Goal: Transaction & Acquisition: Purchase product/service

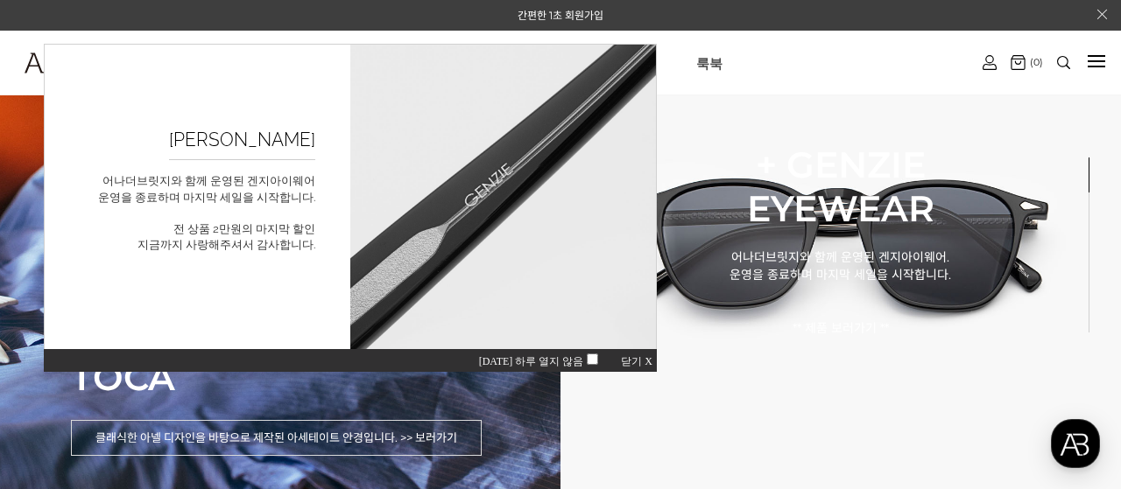
click at [636, 360] on span "닫기 X" at bounding box center [637, 361] width 32 height 12
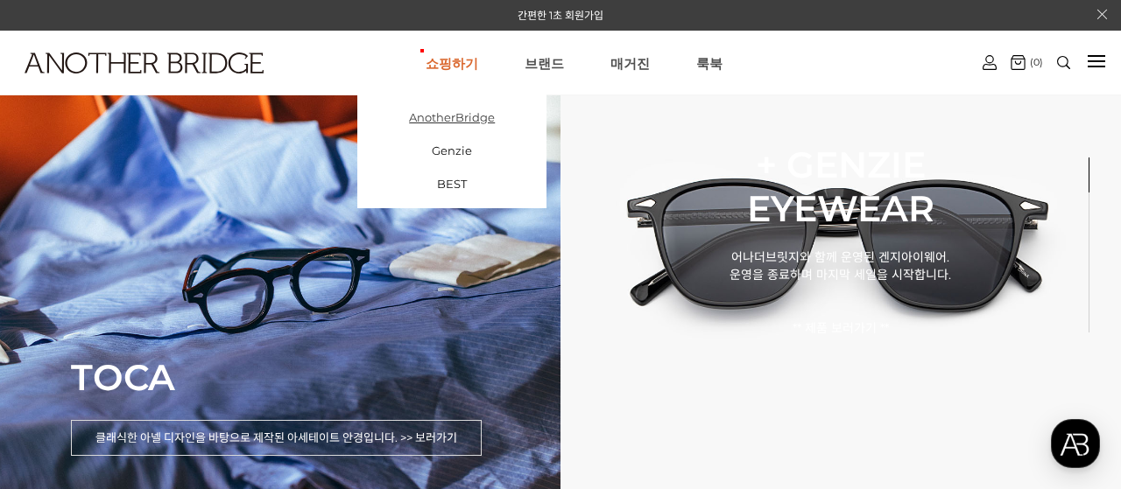
click at [460, 120] on link "AnotherBridge" at bounding box center [451, 117] width 189 height 33
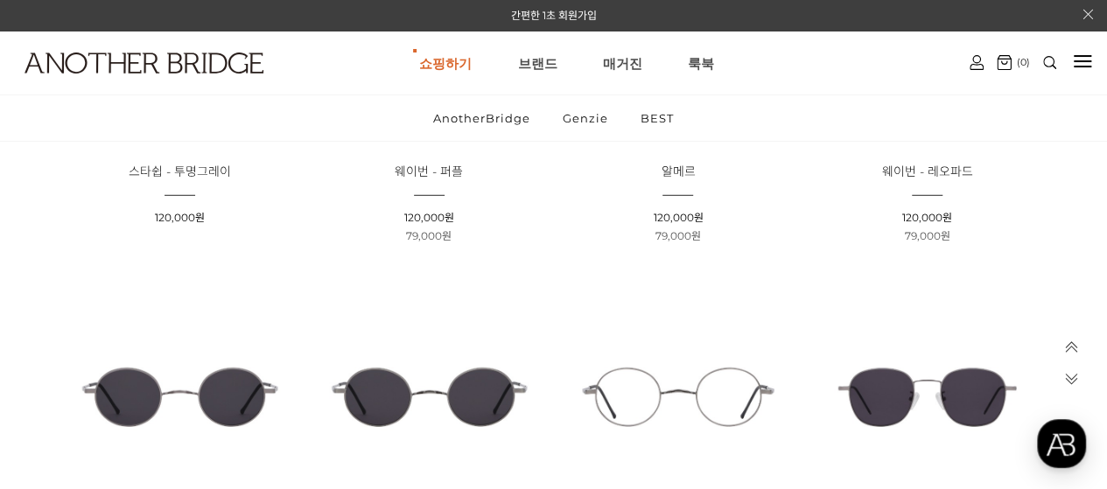
scroll to position [2189, 0]
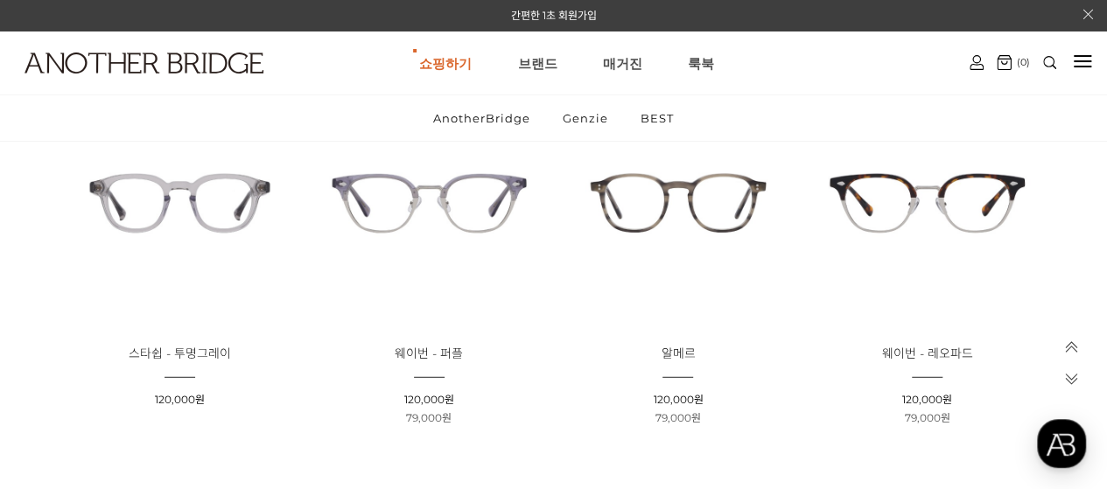
click at [737, 265] on img at bounding box center [678, 203] width 237 height 237
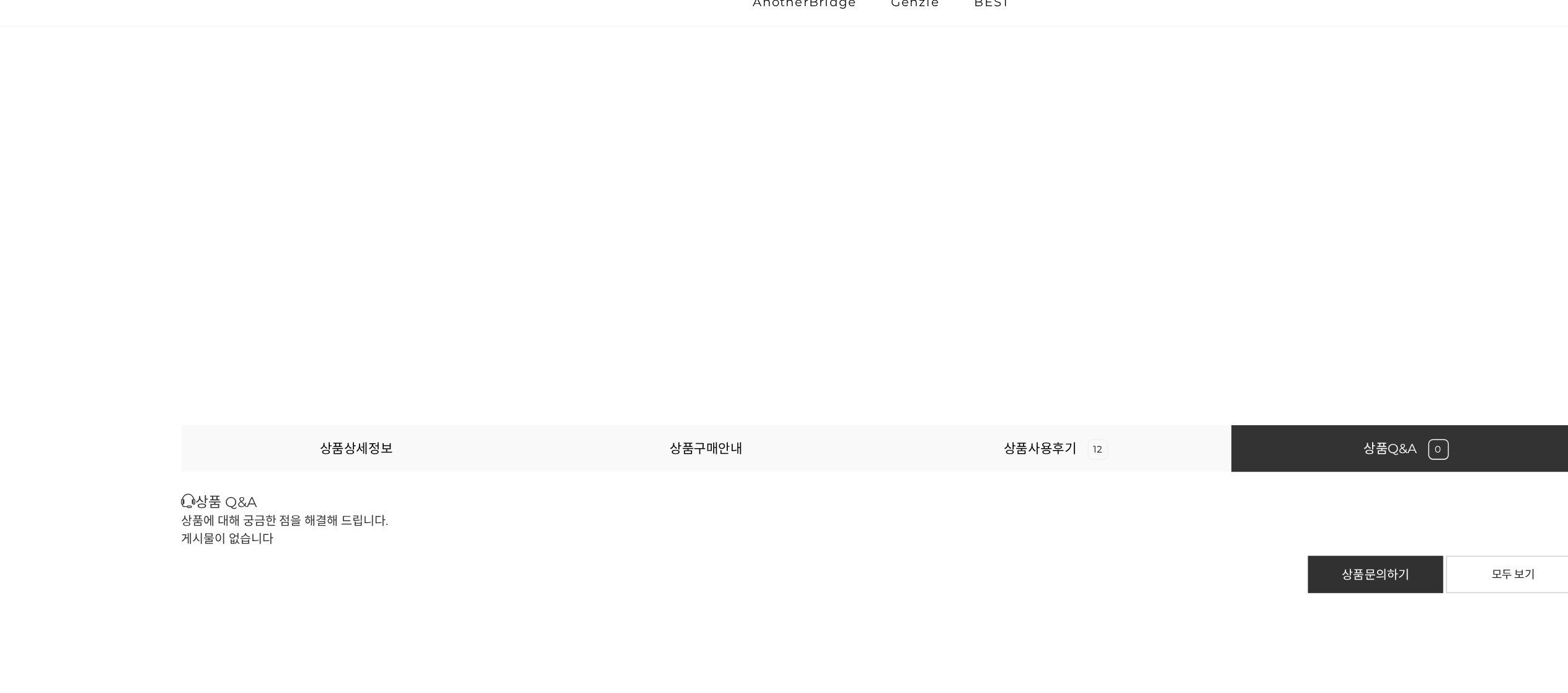
scroll to position [17627, 0]
